Goal: Navigation & Orientation: Understand site structure

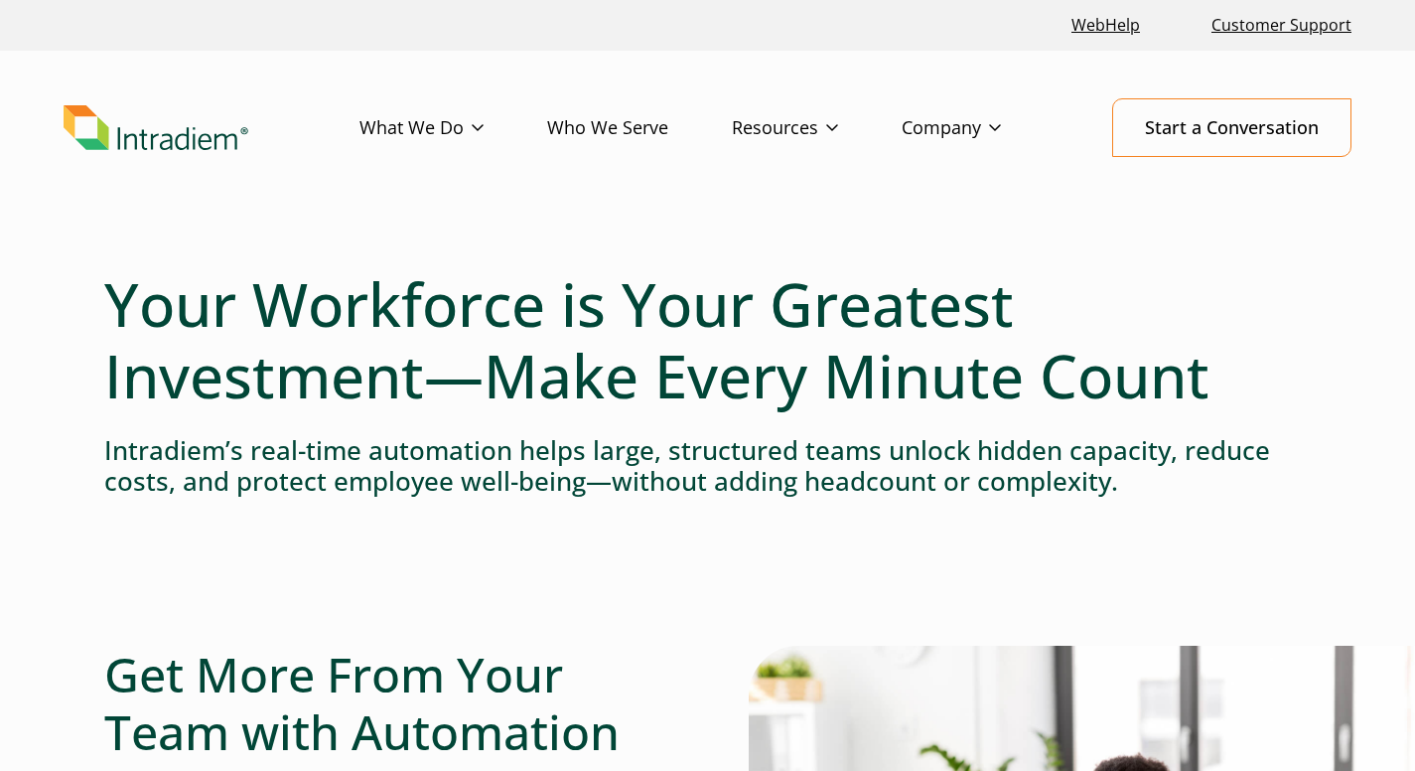
click at [948, 122] on link "Company" at bounding box center [983, 128] width 163 height 58
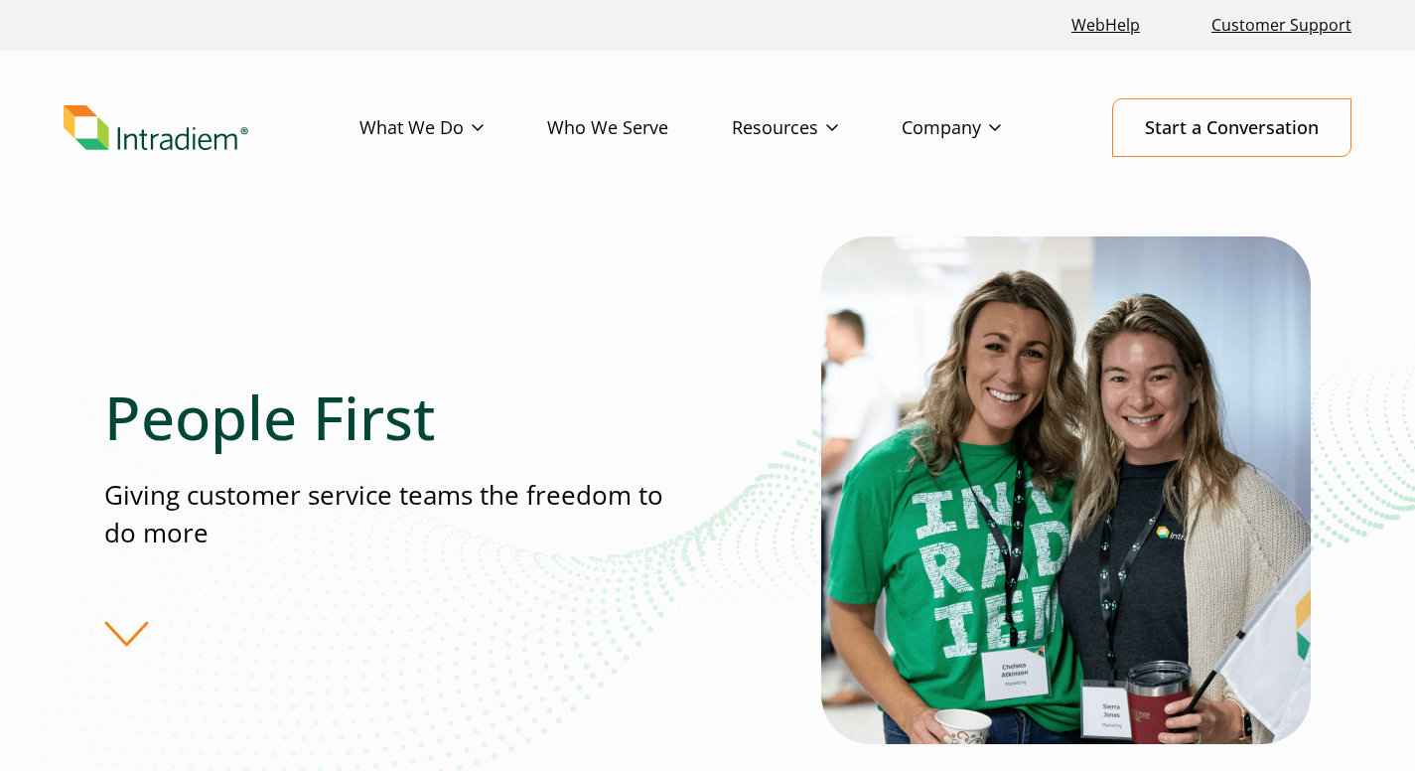
click at [204, 141] on img "Link to homepage of Intradiem" at bounding box center [156, 128] width 185 height 46
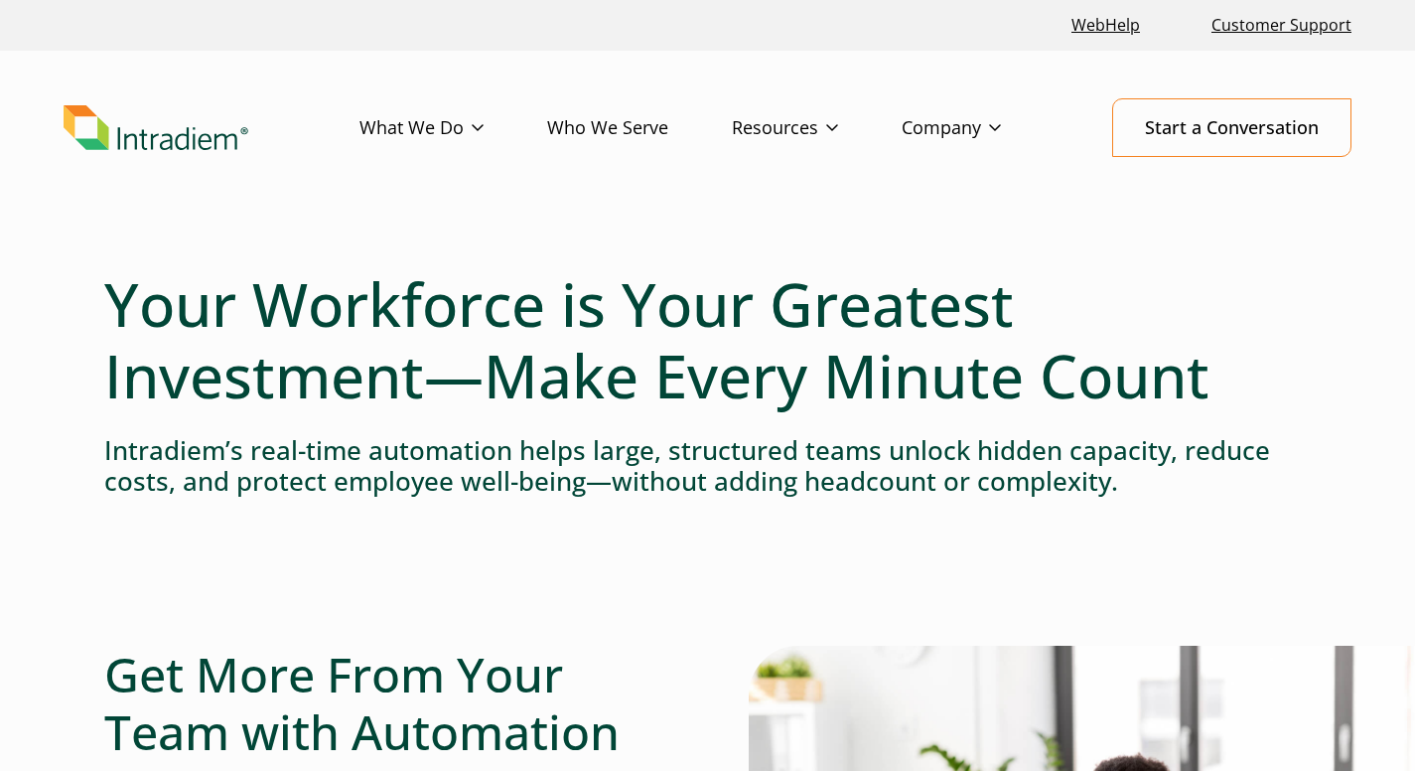
click at [0, 0] on link "Platform" at bounding box center [0, 0] width 0 height 0
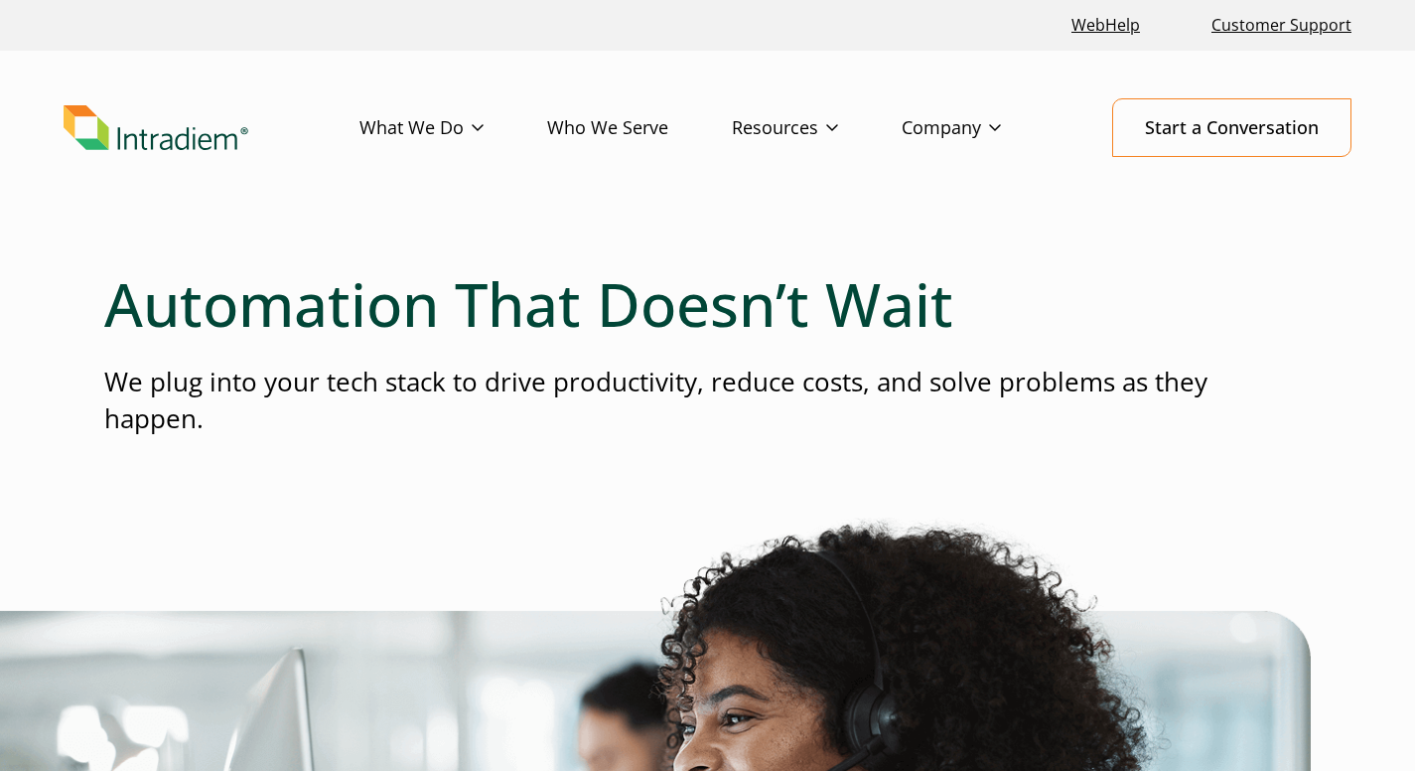
click at [959, 129] on link "Company" at bounding box center [983, 128] width 163 height 58
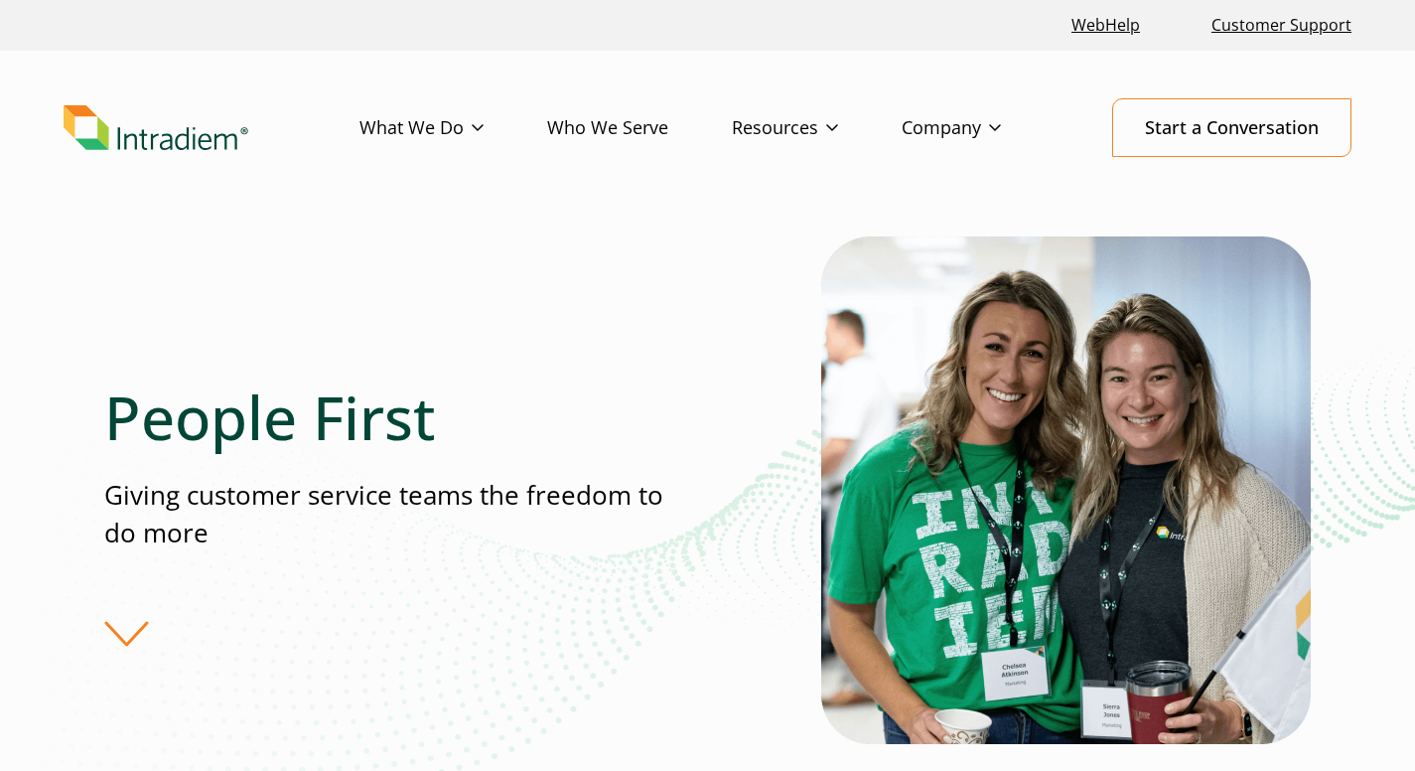
click at [0, 0] on link "Platform" at bounding box center [0, 0] width 0 height 0
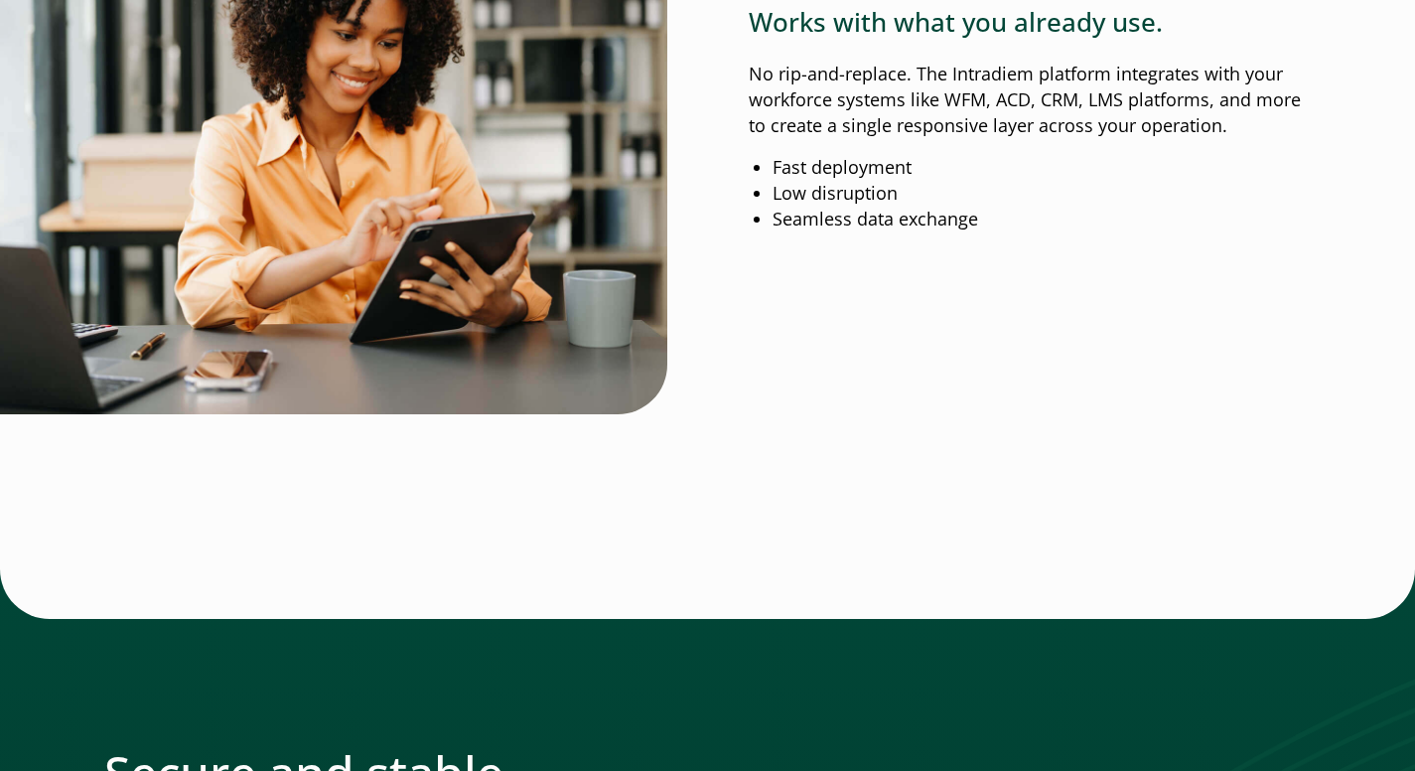
scroll to position [2979, 0]
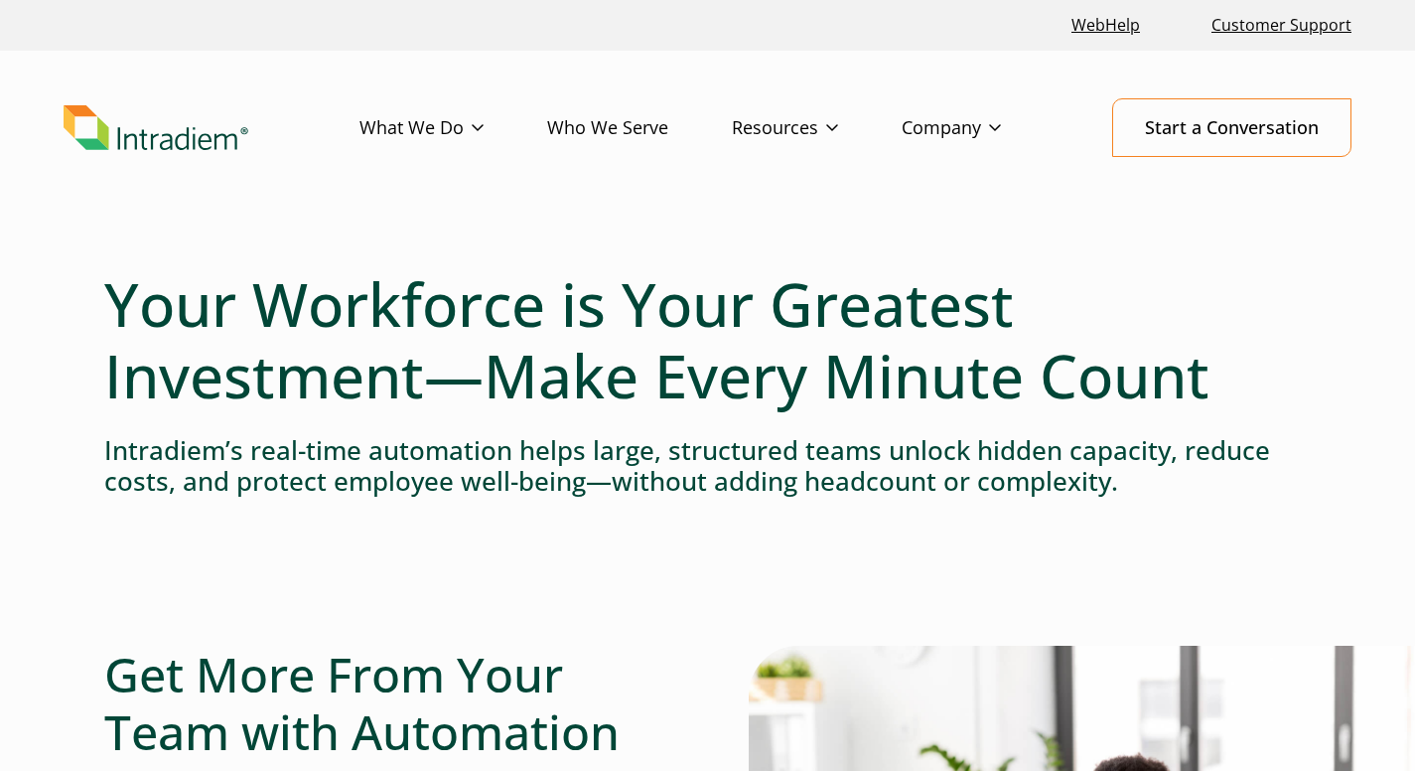
click at [0, 0] on li "Platform" at bounding box center [0, 0] width 0 height 0
click at [0, 0] on link "Platform" at bounding box center [0, 0] width 0 height 0
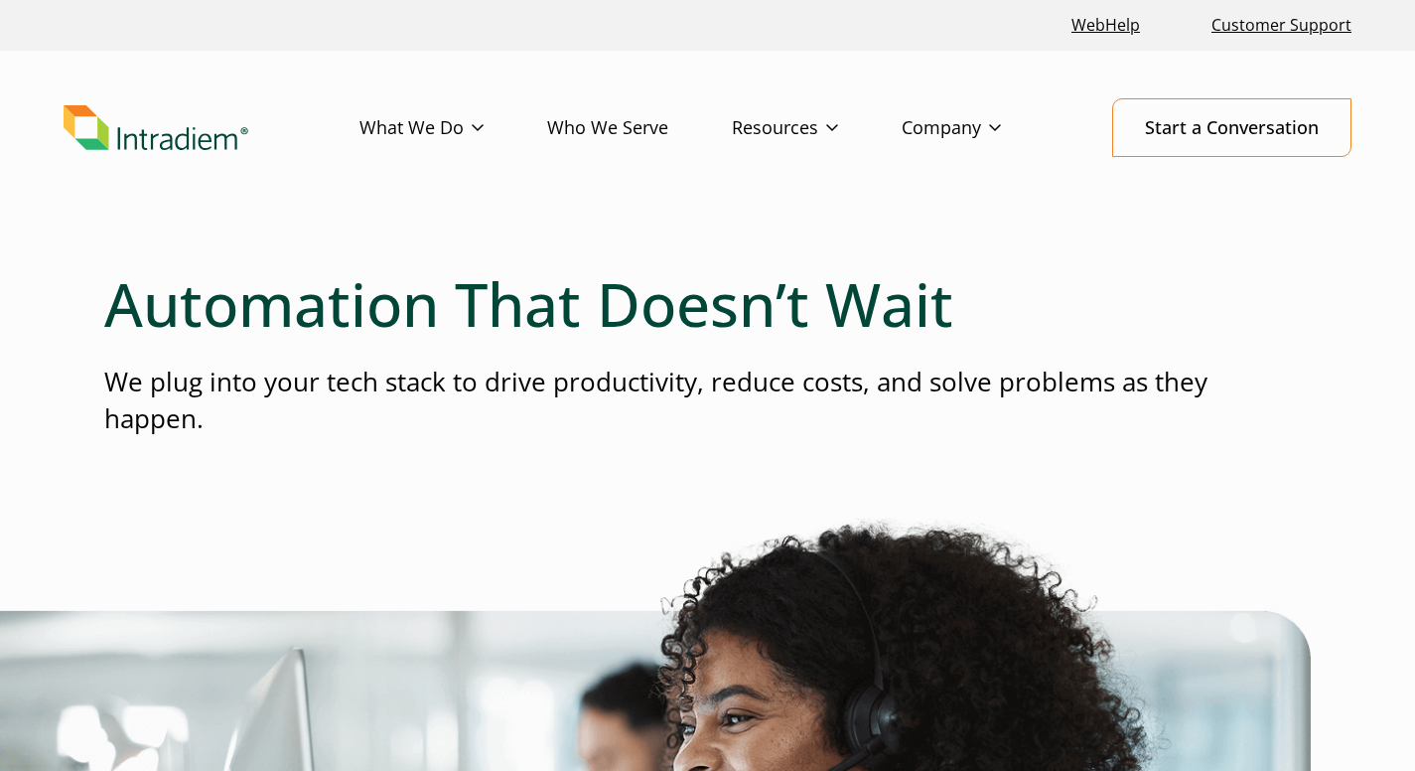
click at [626, 130] on link "Who We Serve" at bounding box center [639, 128] width 185 height 58
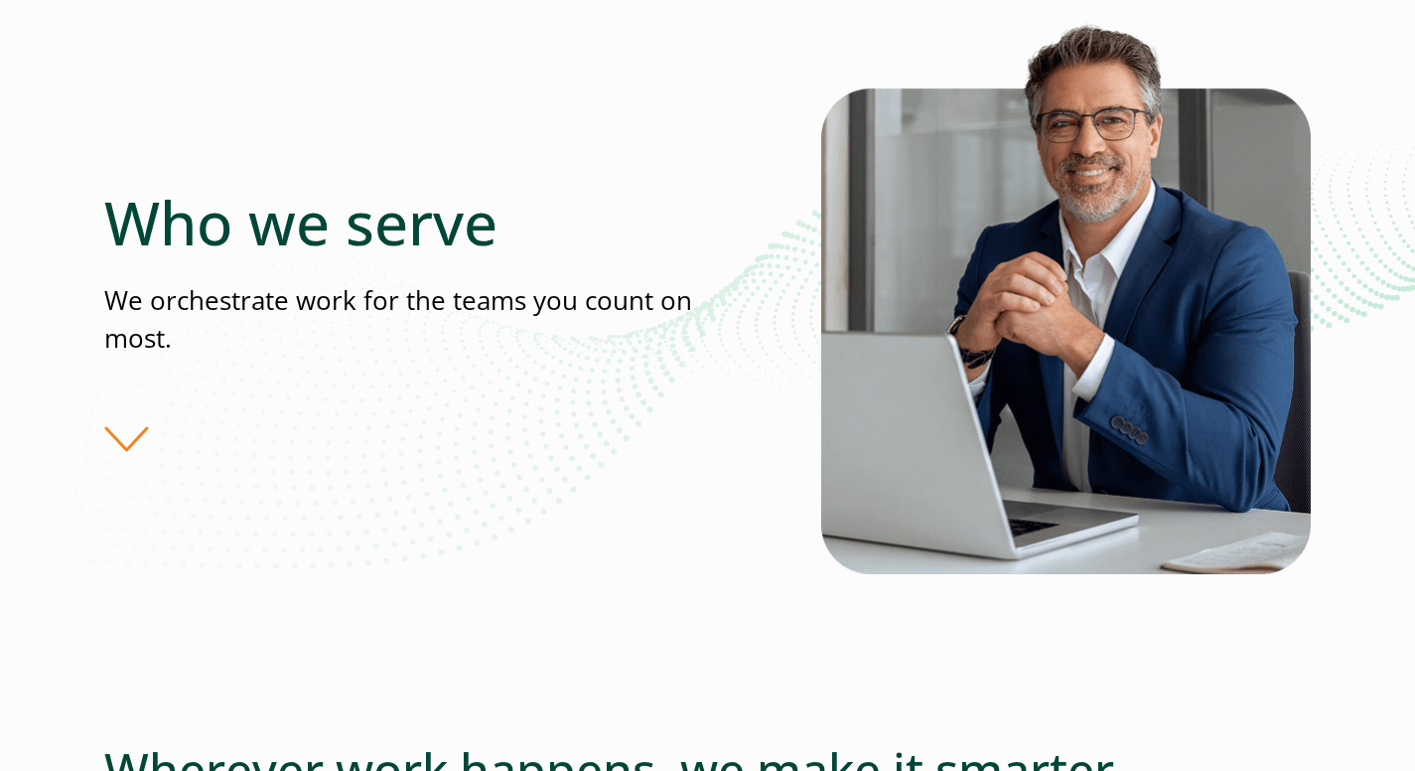
scroll to position [298, 0]
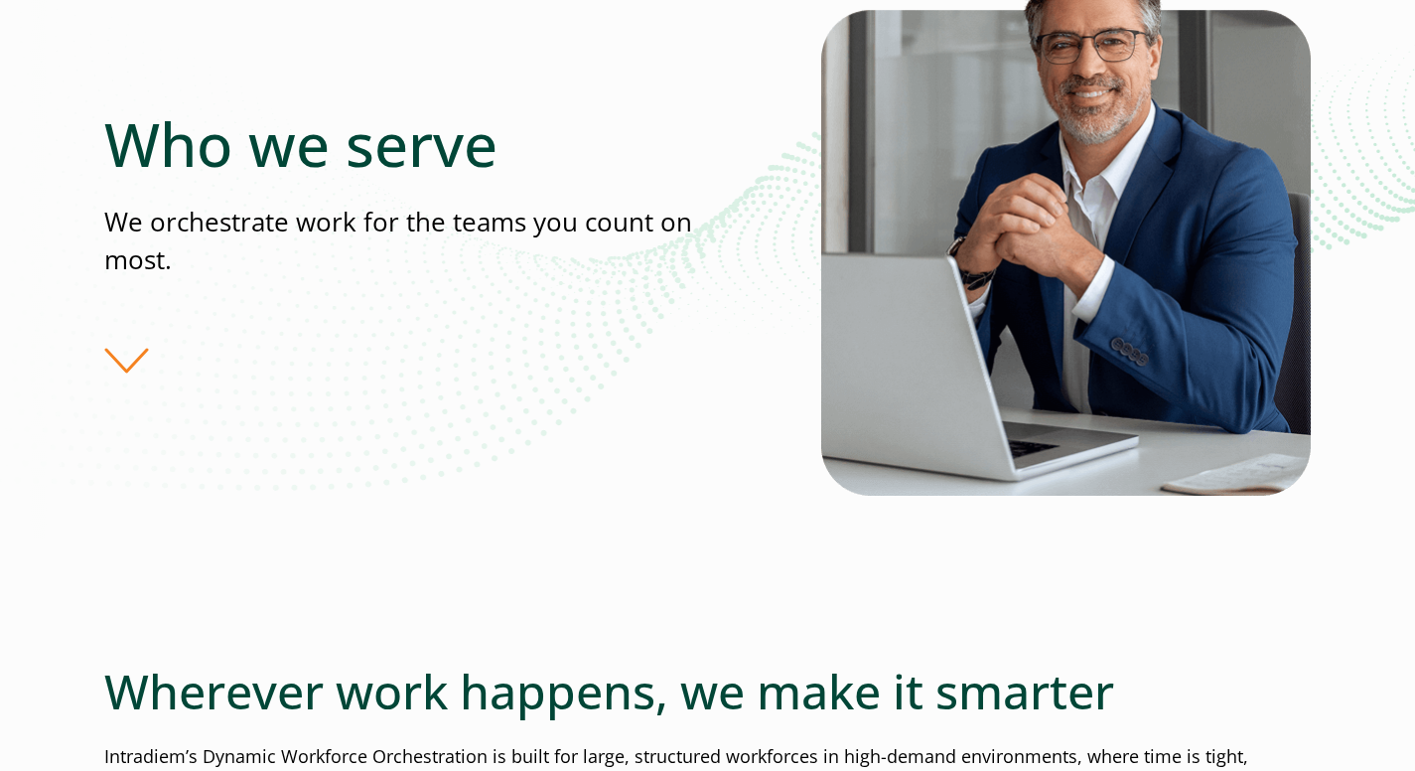
click at [121, 372] on div "Who we serve We orchestrate work for the teams you count on most." at bounding box center [462, 240] width 717 height 265
click at [119, 357] on div "Who we serve We orchestrate work for the teams you count on most." at bounding box center [462, 240] width 717 height 265
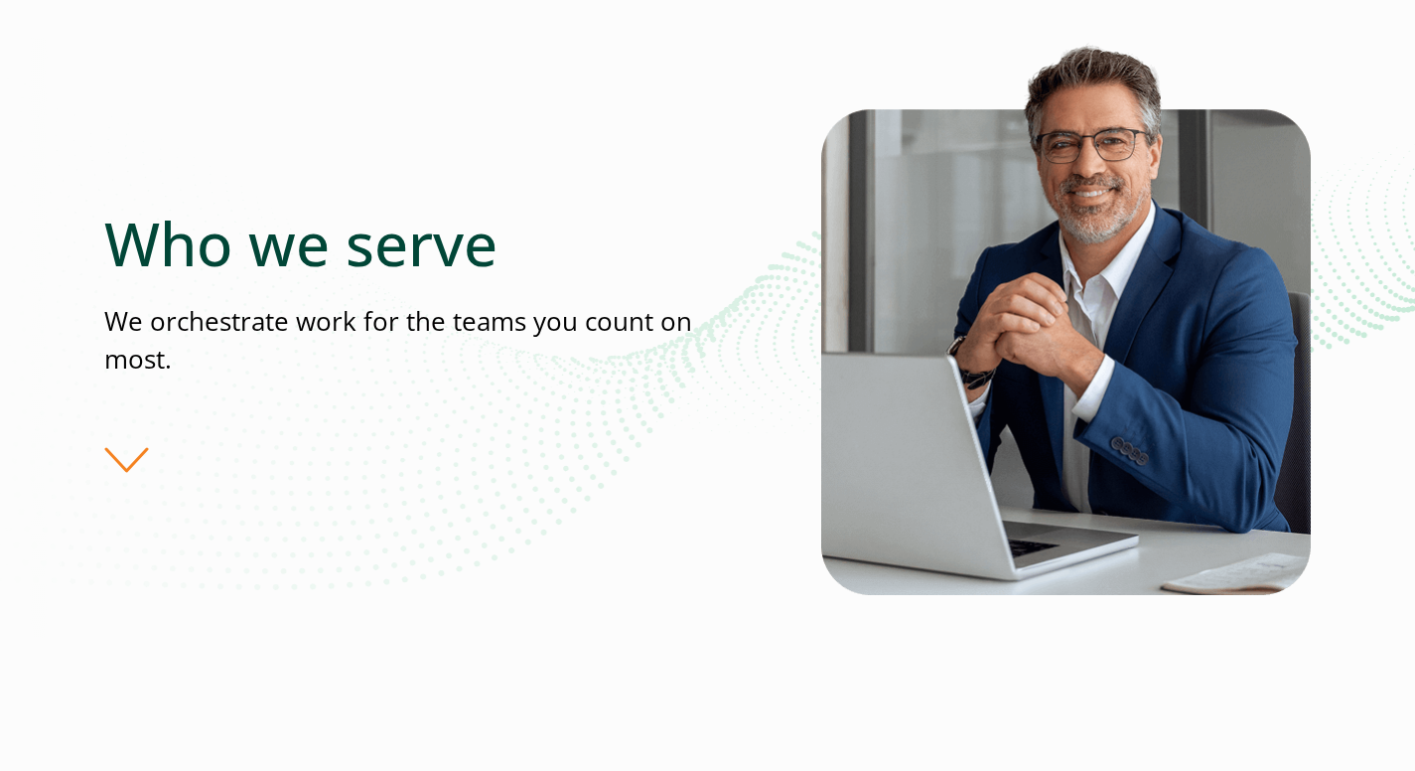
scroll to position [0, 0]
